Goal: Navigation & Orientation: Understand site structure

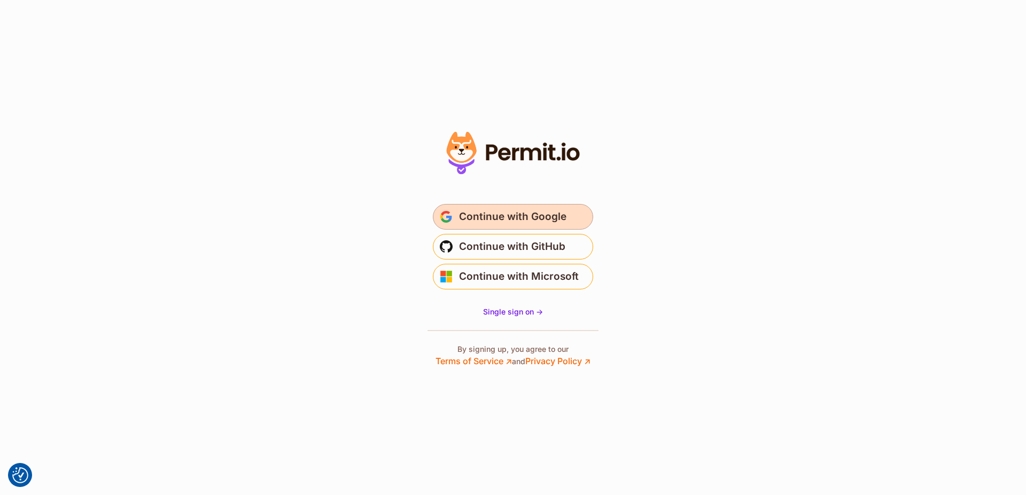
click at [516, 219] on span "Continue with Google" at bounding box center [512, 216] width 107 height 17
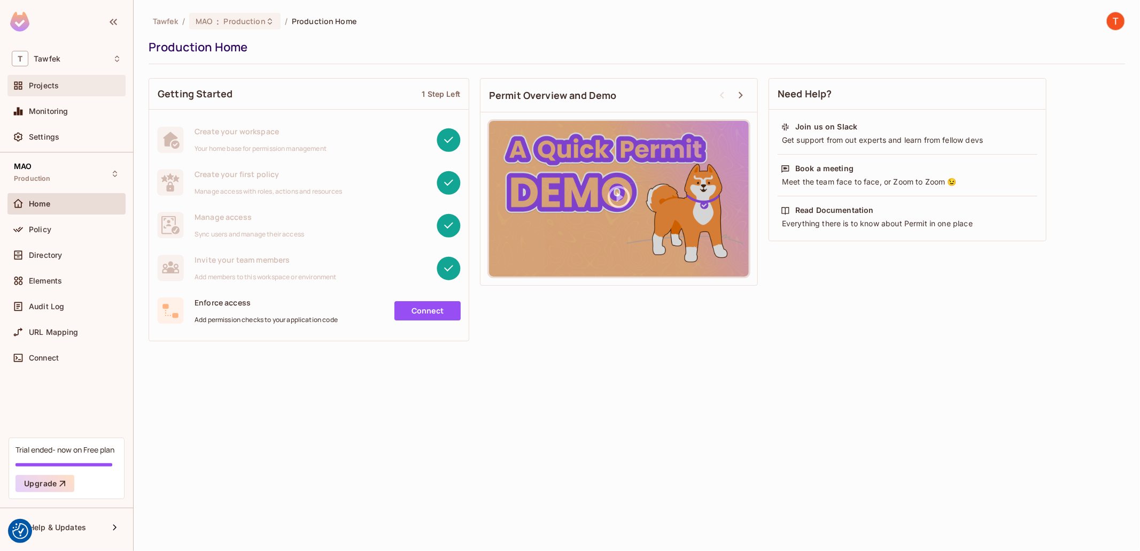
click at [60, 87] on div "Projects" at bounding box center [75, 85] width 92 height 9
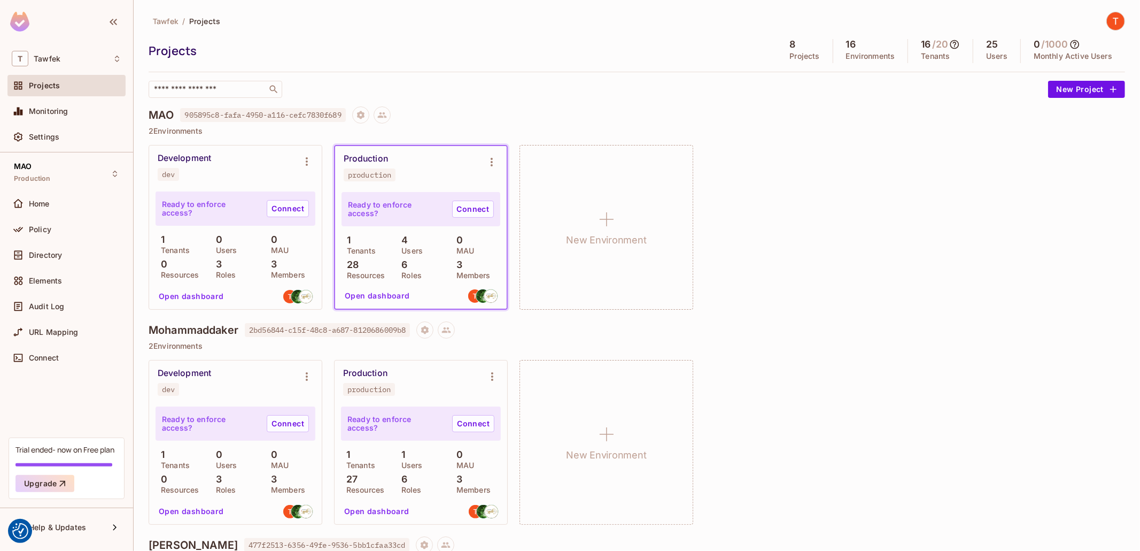
click at [379, 299] on button "Open dashboard" at bounding box center [377, 295] width 74 height 17
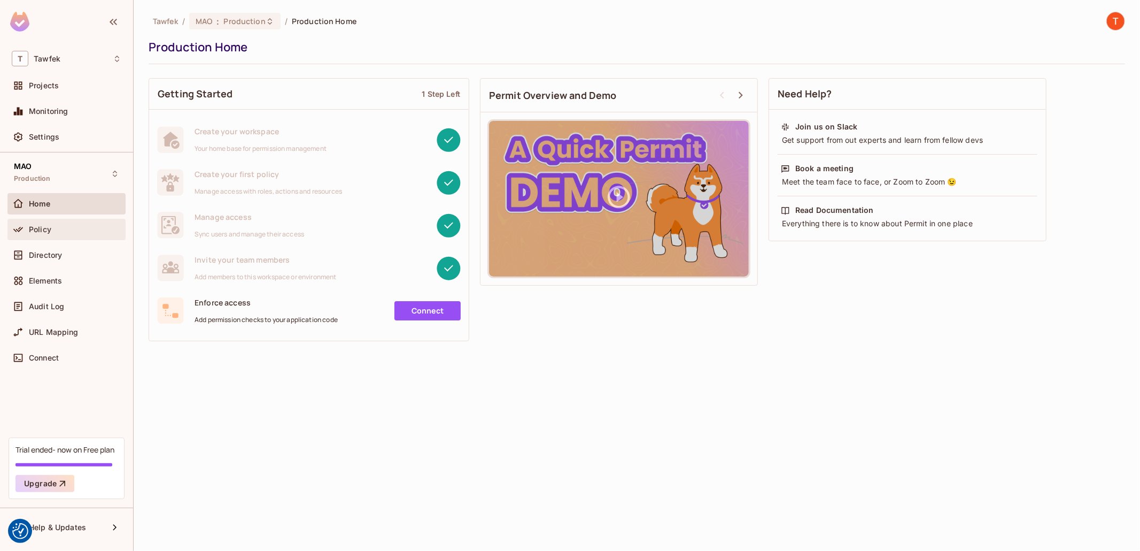
click at [54, 223] on div "Policy" at bounding box center [67, 229] width 110 height 13
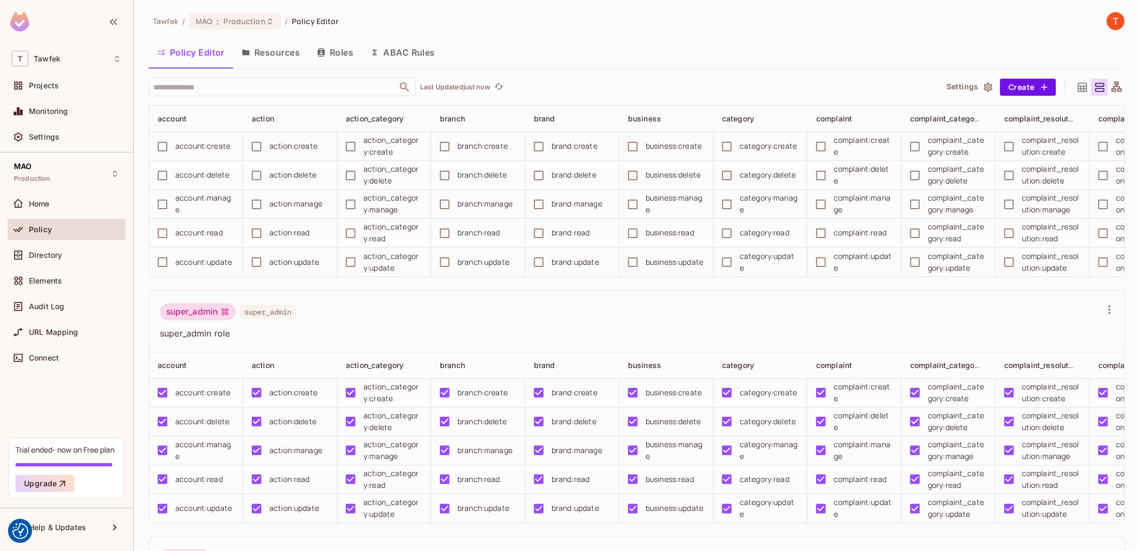
scroll to position [1066, 0]
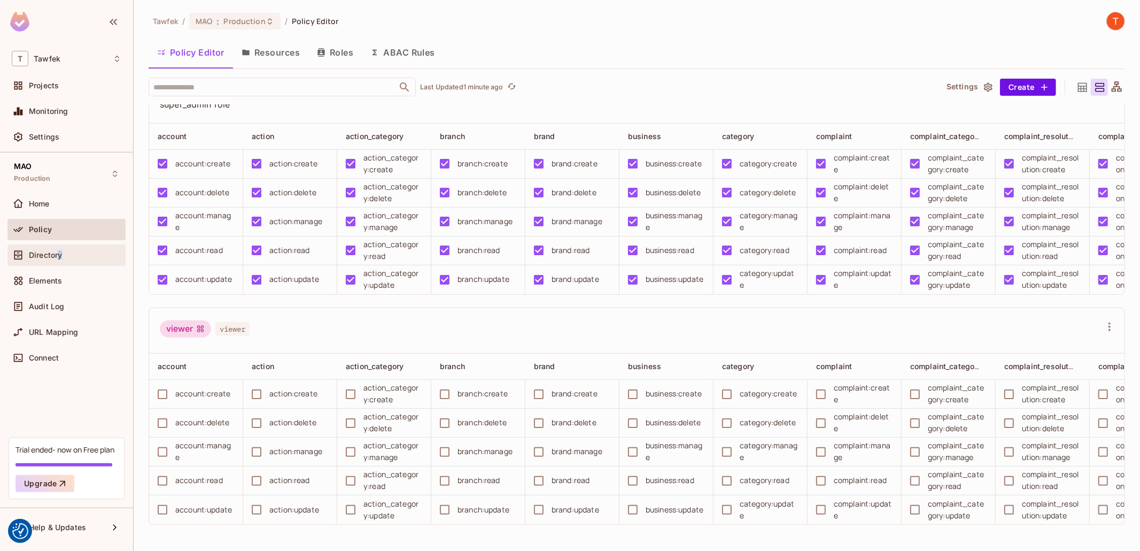
click at [60, 255] on span "Directory" at bounding box center [45, 255] width 33 height 9
